Goal: Book appointment/travel/reservation

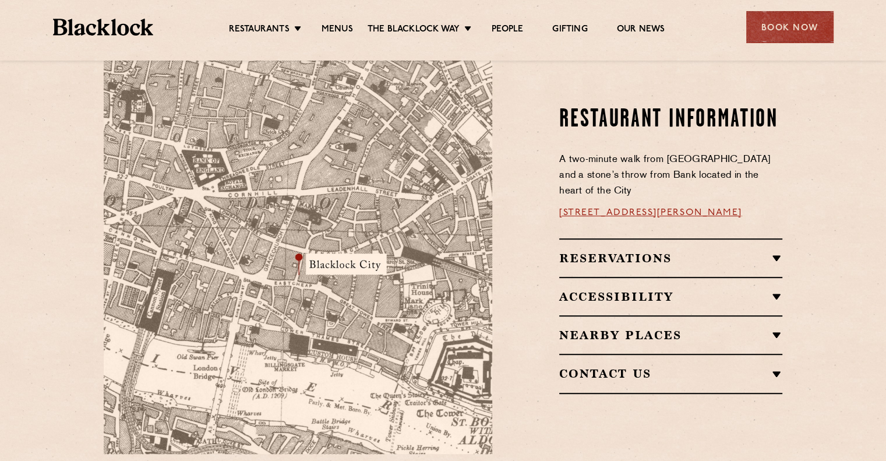
scroll to position [699, 0]
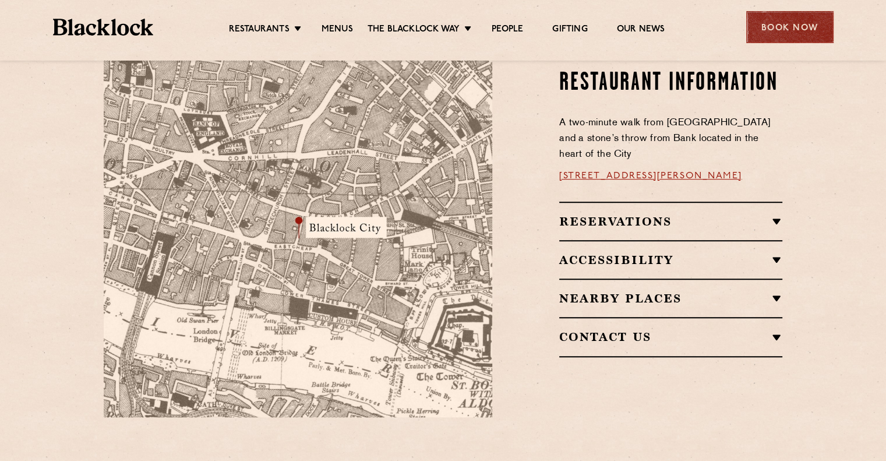
click at [803, 25] on div "Book Now" at bounding box center [789, 27] width 87 height 32
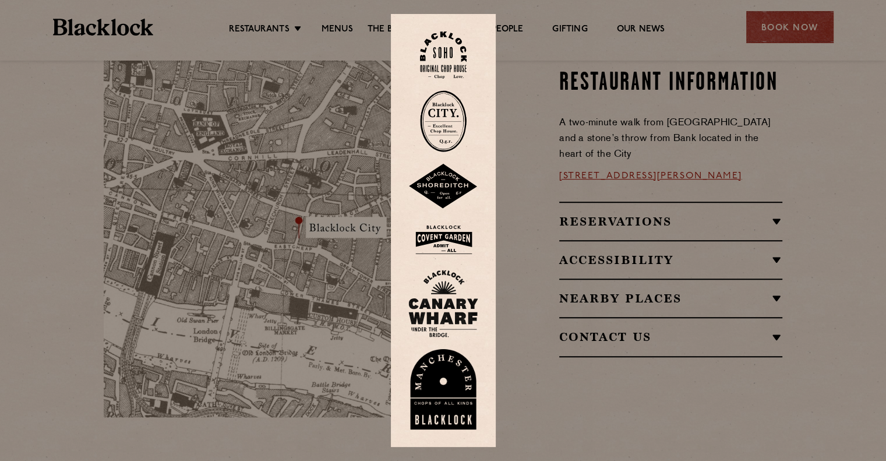
click at [461, 135] on img at bounding box center [443, 121] width 47 height 62
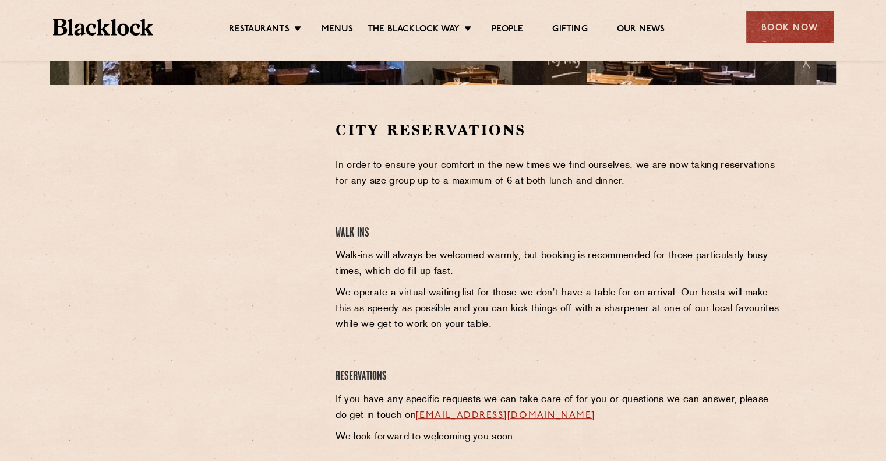
scroll to position [349, 0]
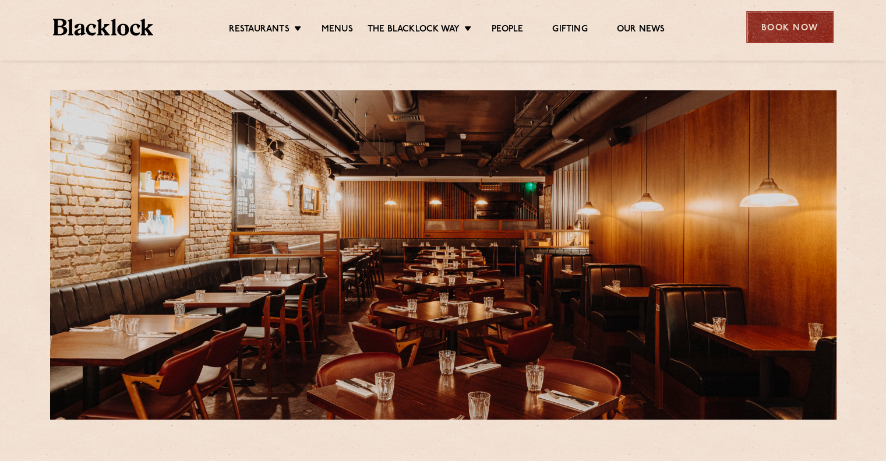
click at [746, 27] on div "Book Now" at bounding box center [789, 27] width 87 height 32
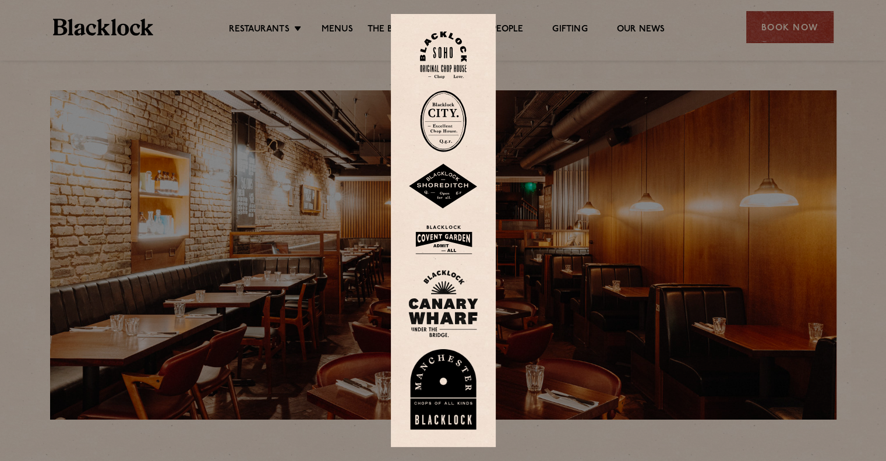
click at [447, 228] on img at bounding box center [443, 240] width 70 height 38
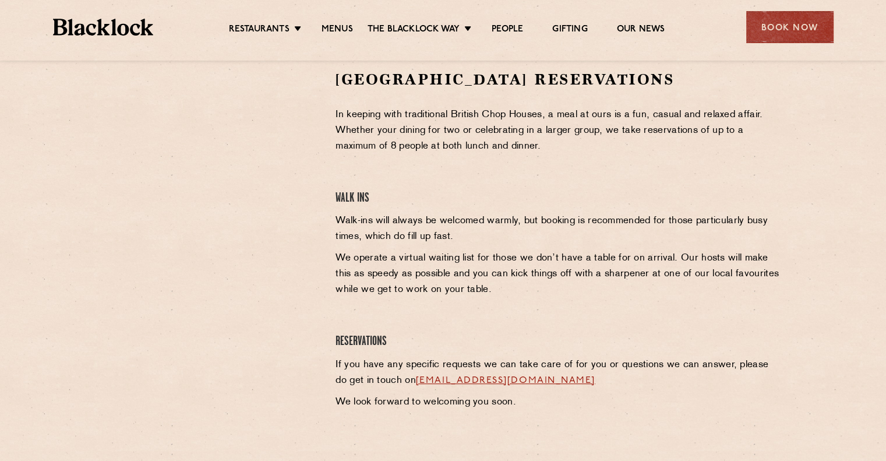
scroll to position [175, 0]
